Goal: Navigation & Orientation: Go to known website

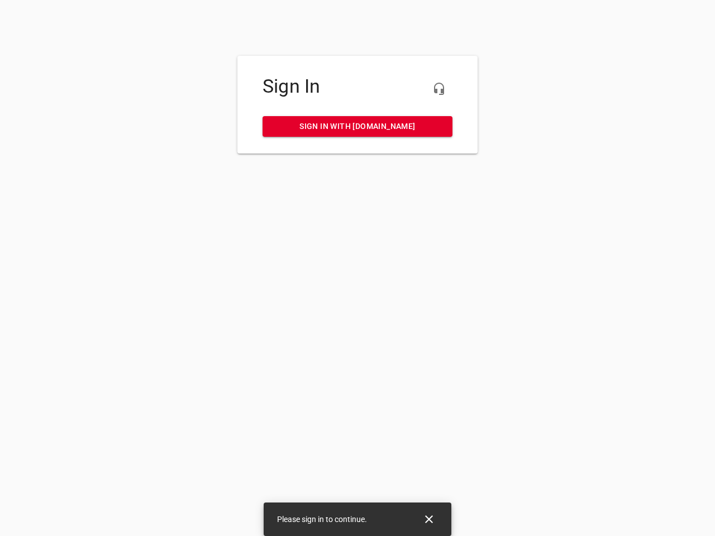
click at [439, 89] on icon "button" at bounding box center [438, 88] width 13 height 13
click at [429, 519] on icon "Close" at bounding box center [429, 520] width 8 height 8
